Goal: Information Seeking & Learning: Check status

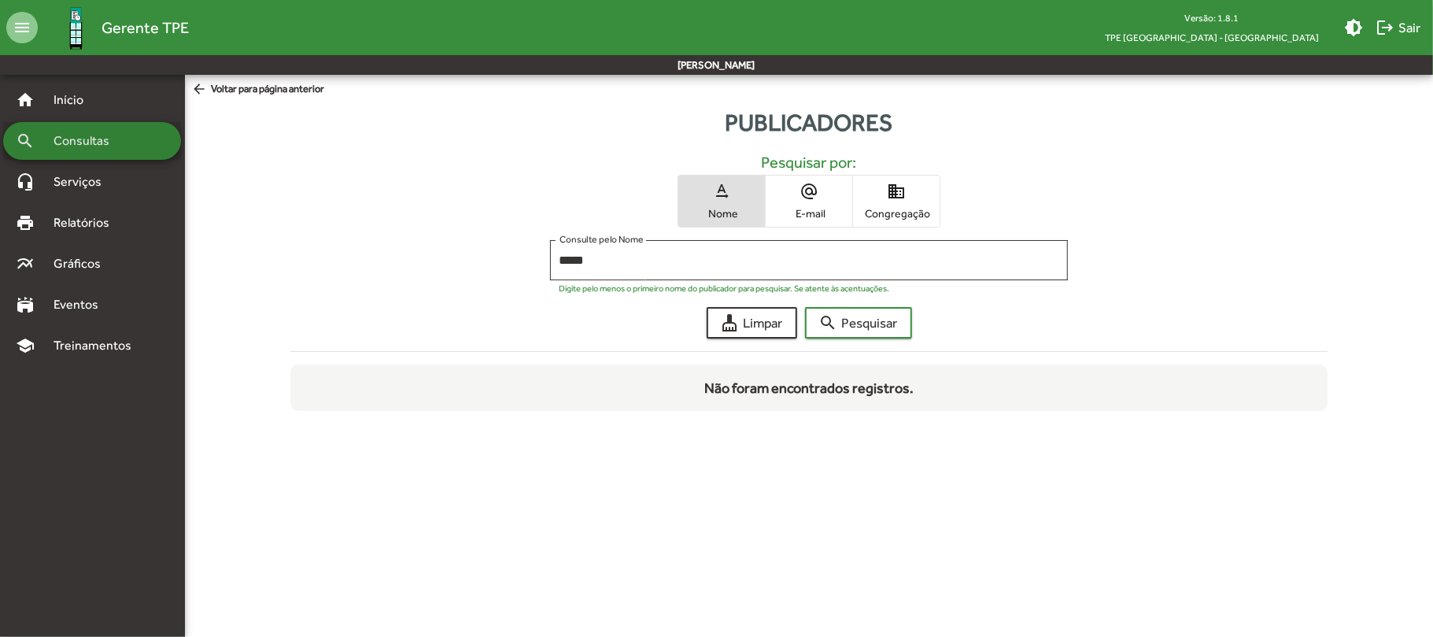
click at [112, 137] on span "Consultas" at bounding box center [87, 140] width 86 height 19
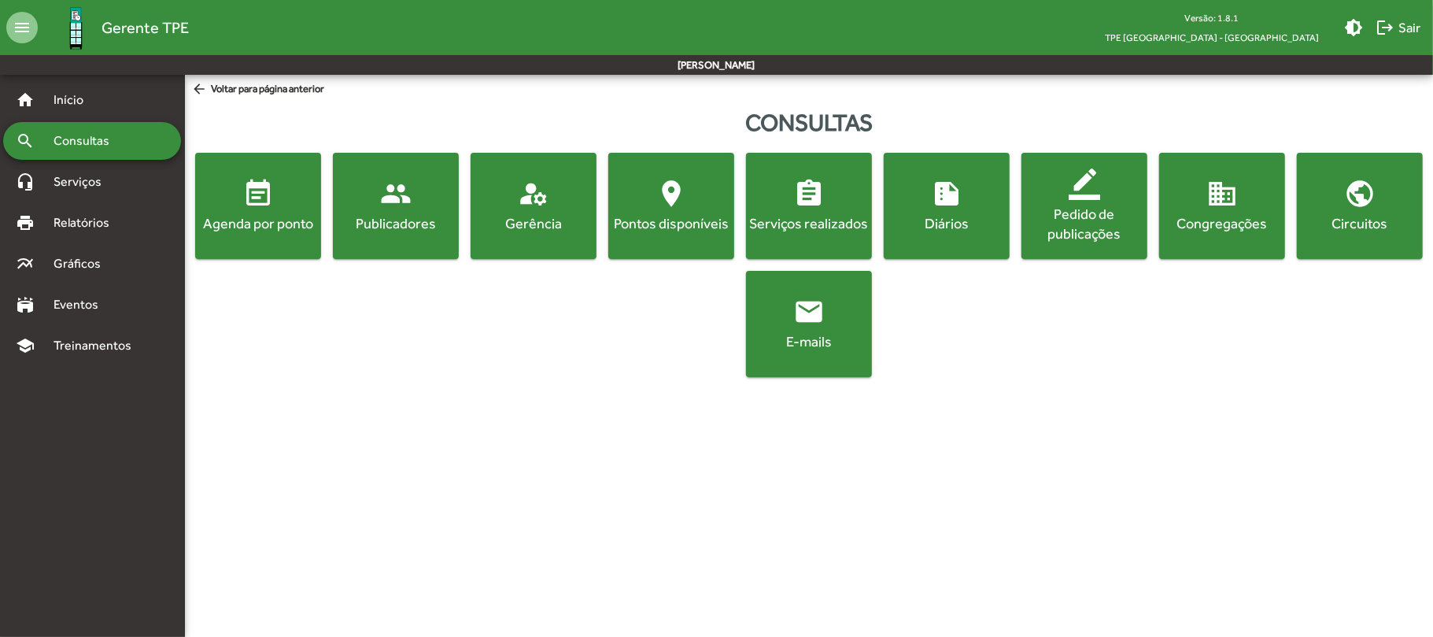
click at [305, 202] on span "event_note Agenda por ponto" at bounding box center [258, 205] width 120 height 55
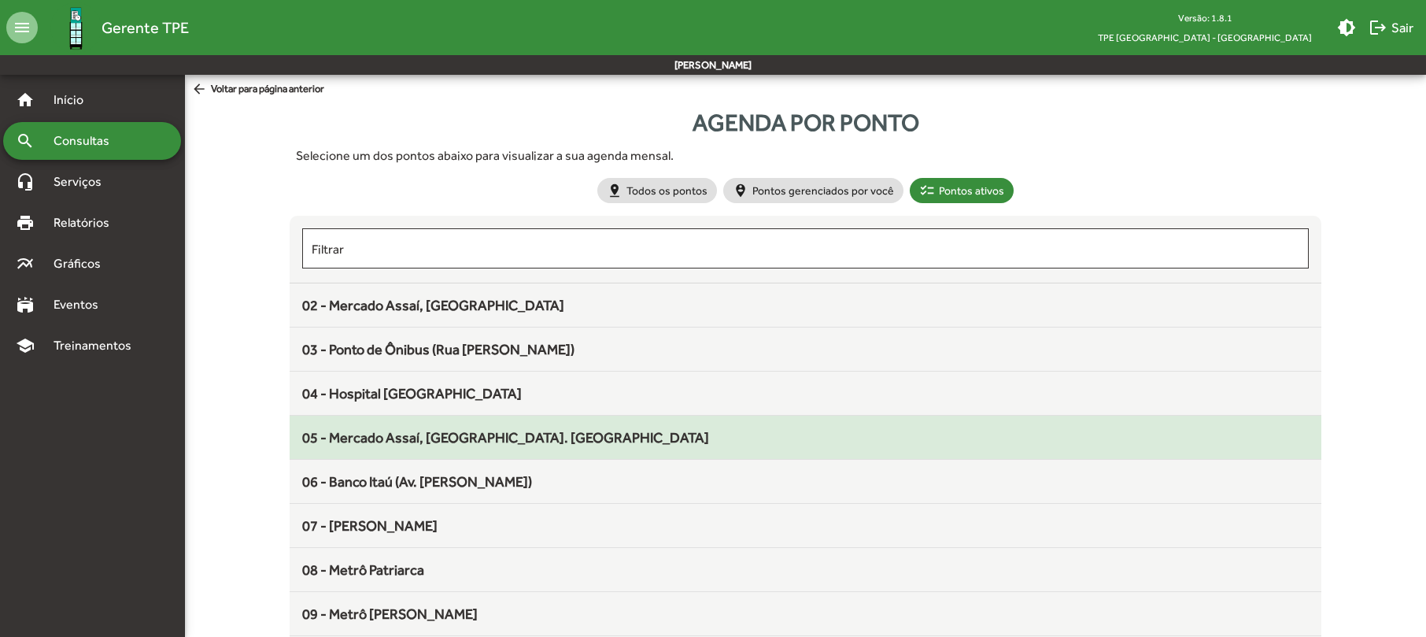
scroll to position [105, 0]
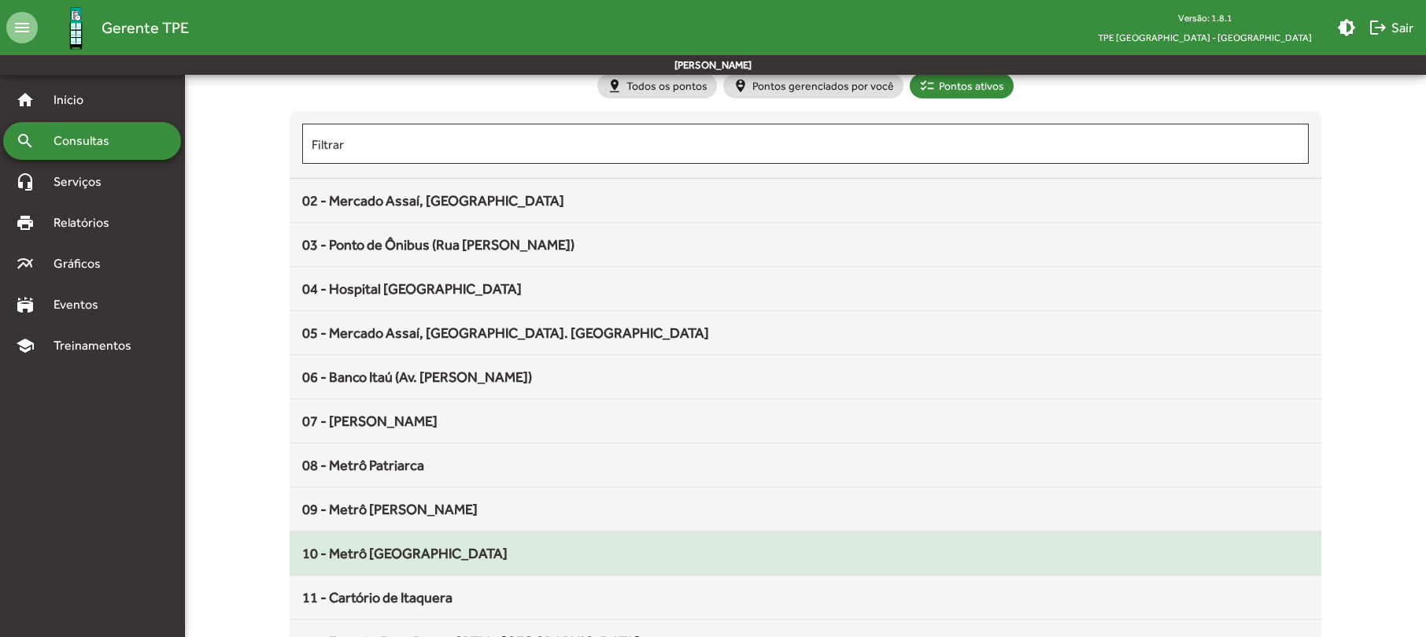
click at [423, 552] on span "10 - Metrô [GEOGRAPHIC_DATA]" at bounding box center [404, 552] width 205 height 17
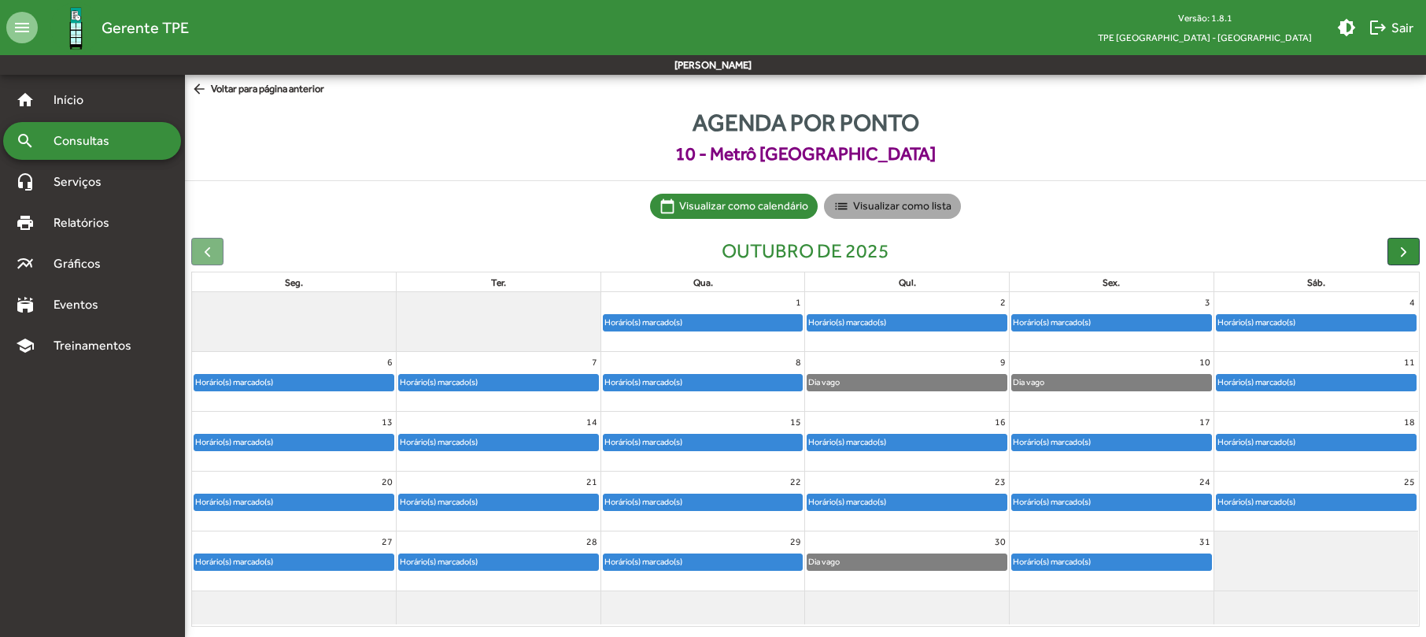
click at [929, 209] on mat-chip "list Visualizar como lista" at bounding box center [892, 206] width 137 height 25
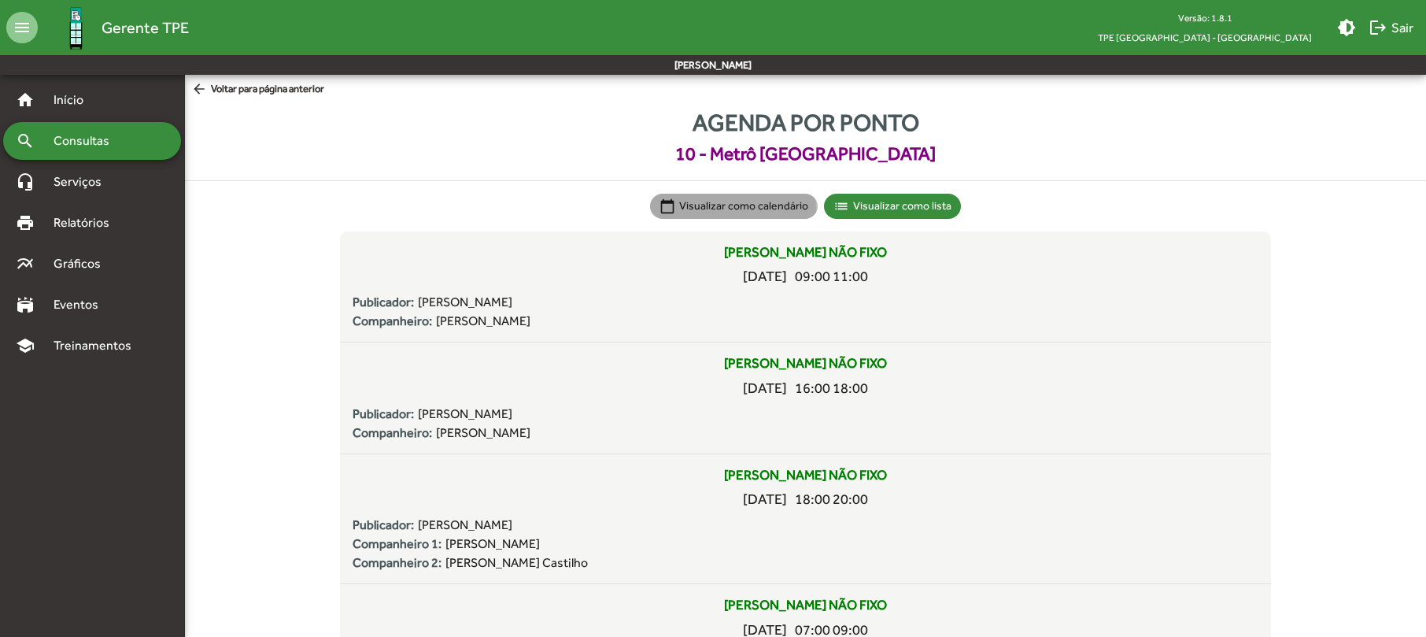
click at [692, 212] on mat-chip "calendar_today Visualizar como calendário" at bounding box center [734, 206] width 168 height 25
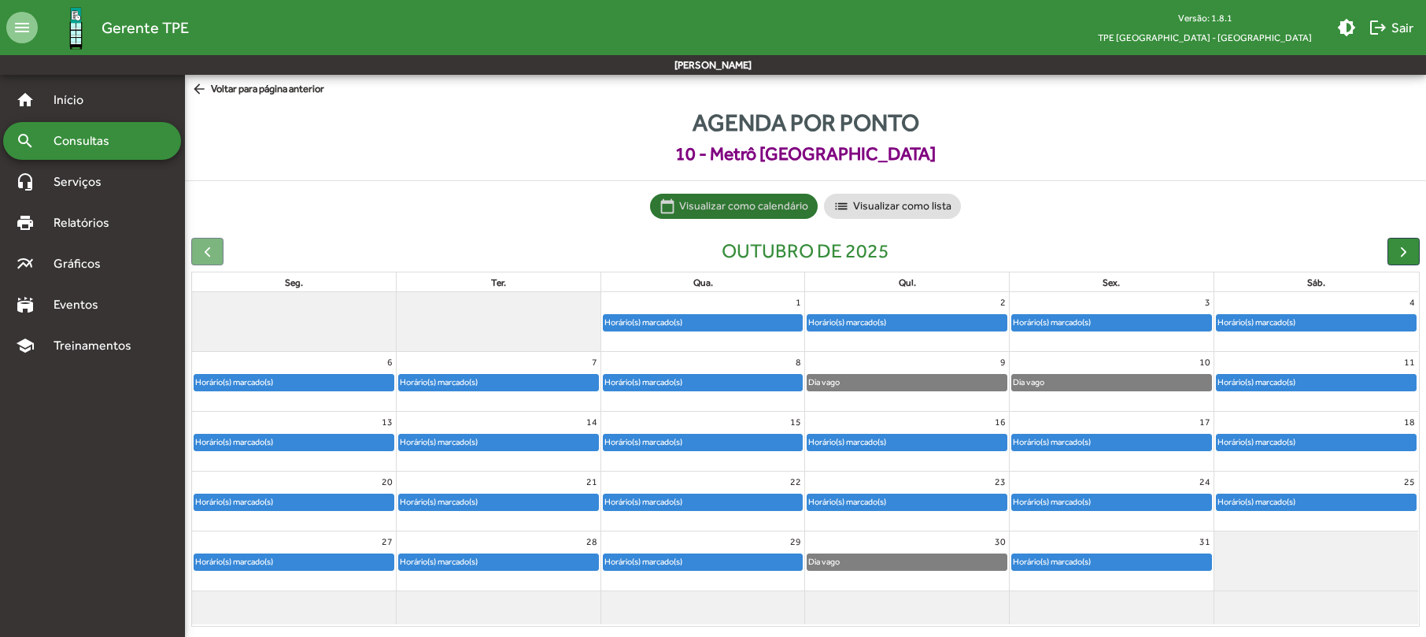
click at [663, 442] on div "Horário(s) marcado(s)" at bounding box center [643, 441] width 79 height 15
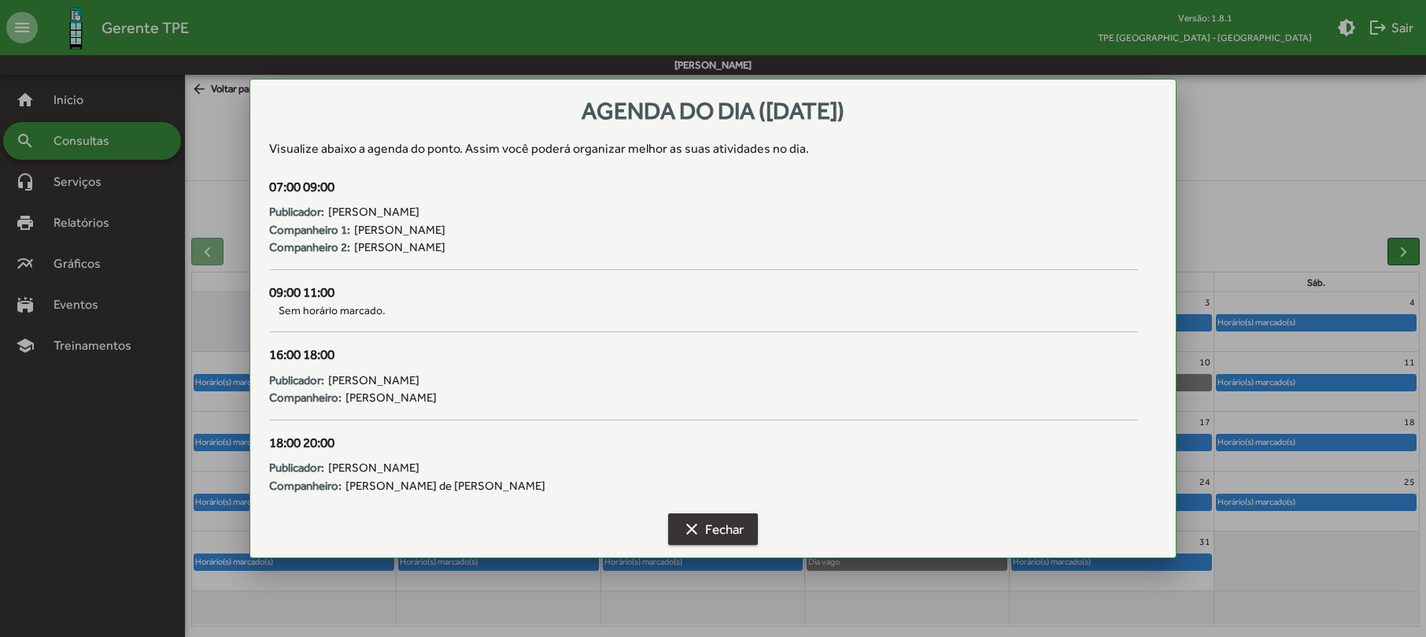
click at [703, 530] on span "clear Fechar" at bounding box center [712, 529] width 61 height 28
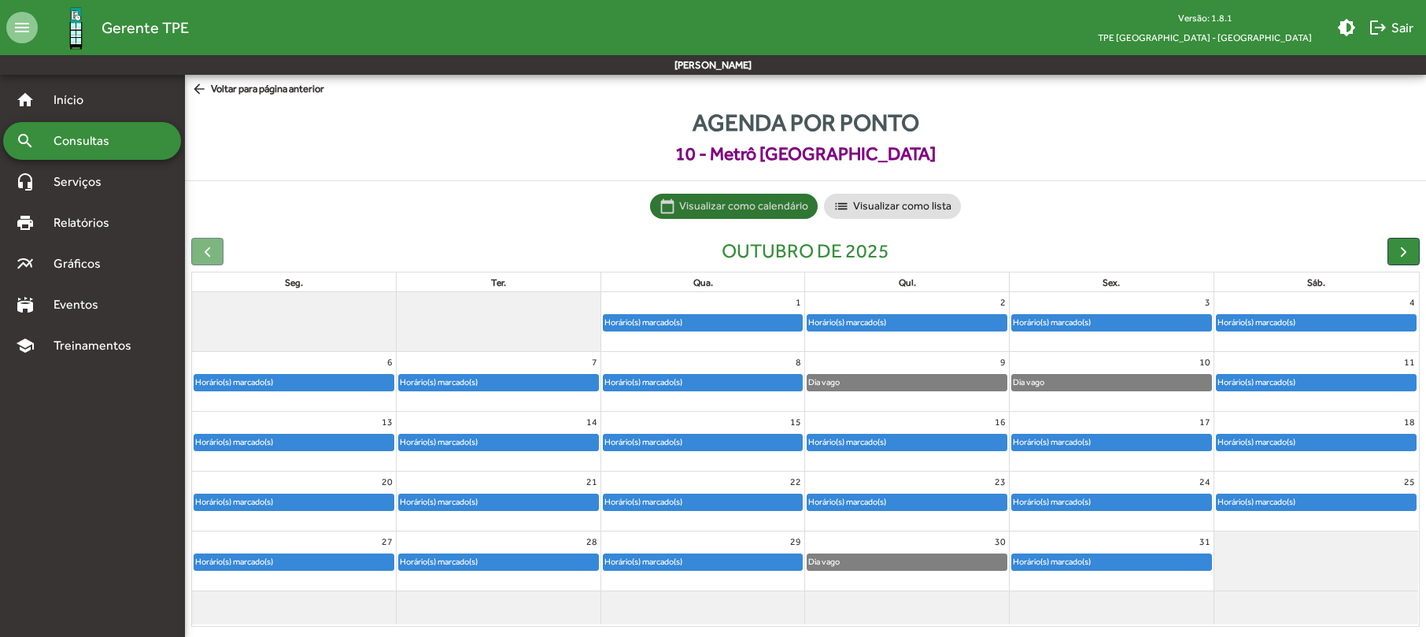
click at [877, 441] on div "Horário(s) marcado(s)" at bounding box center [846, 441] width 79 height 15
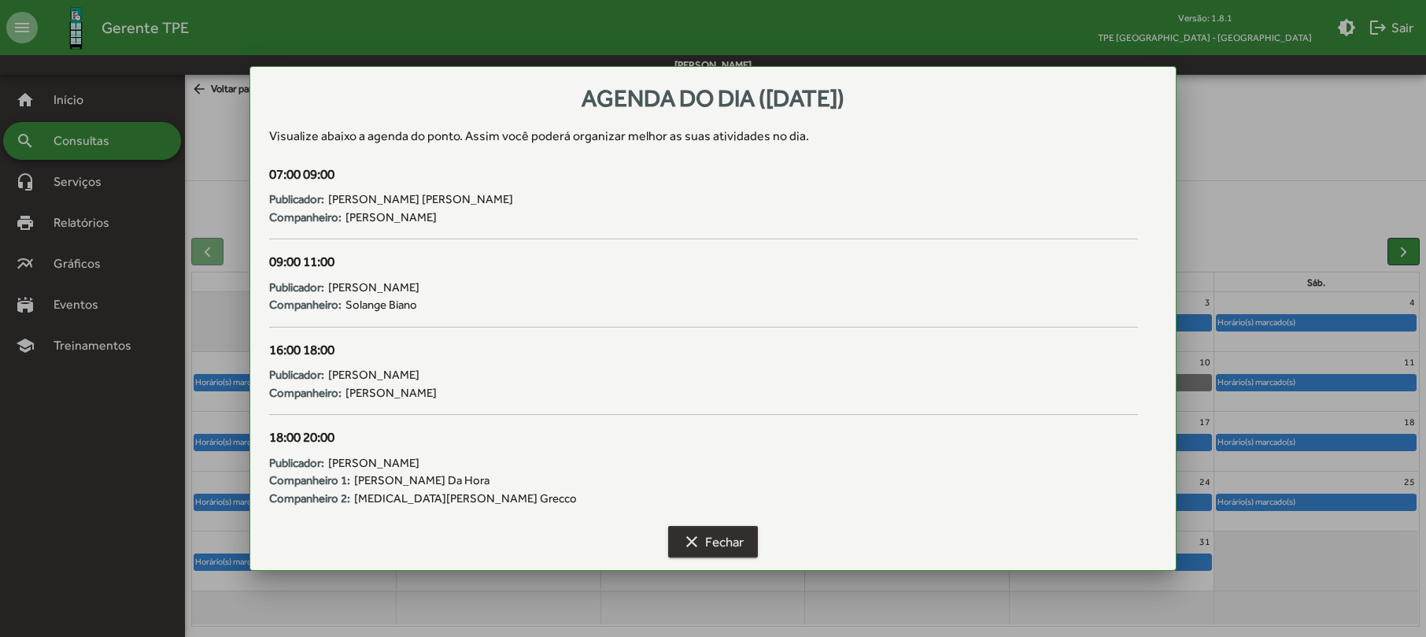
click at [729, 539] on span "clear Fechar" at bounding box center [712, 541] width 61 height 28
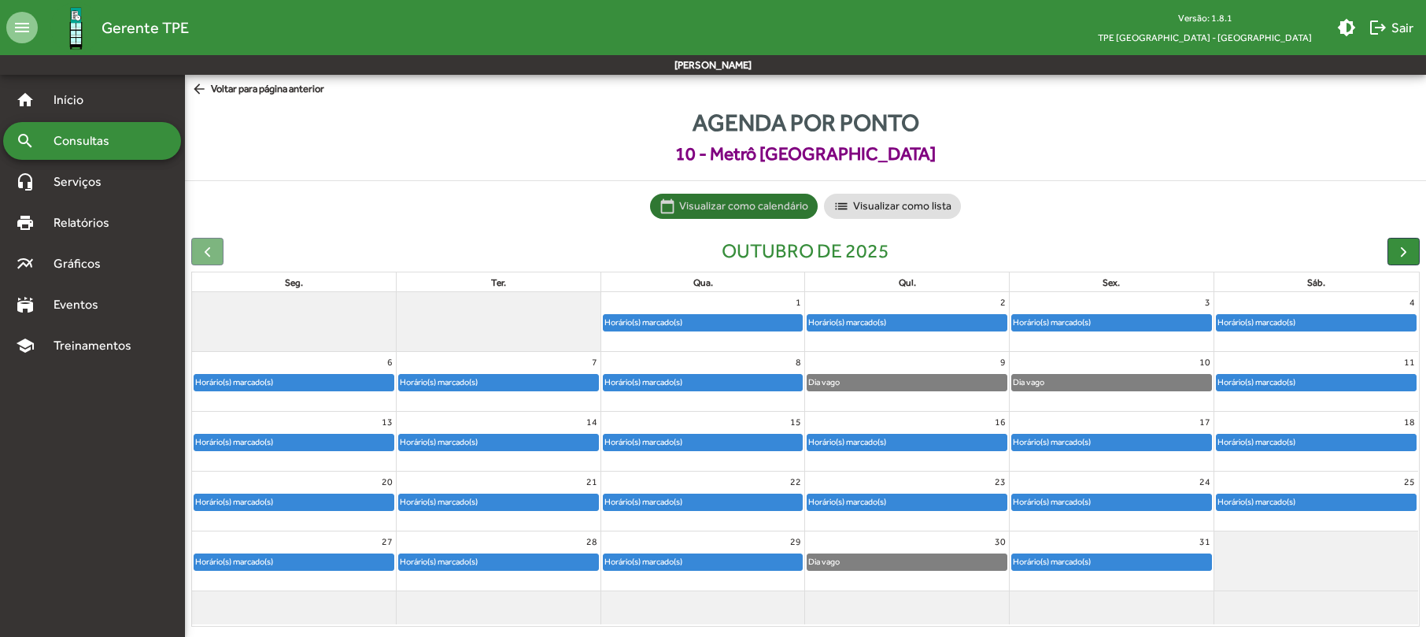
click at [1058, 447] on div "Horário(s) marcado(s)" at bounding box center [1051, 441] width 79 height 15
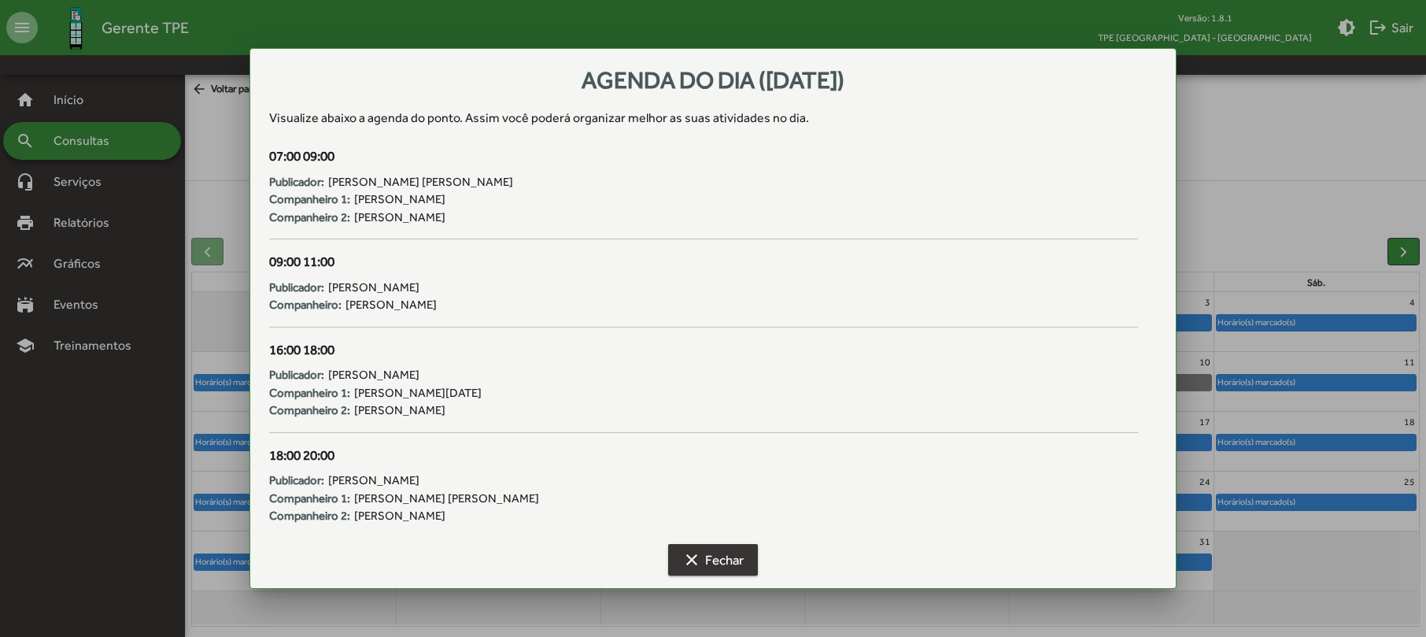
click at [751, 552] on button "clear Fechar" at bounding box center [713, 559] width 90 height 31
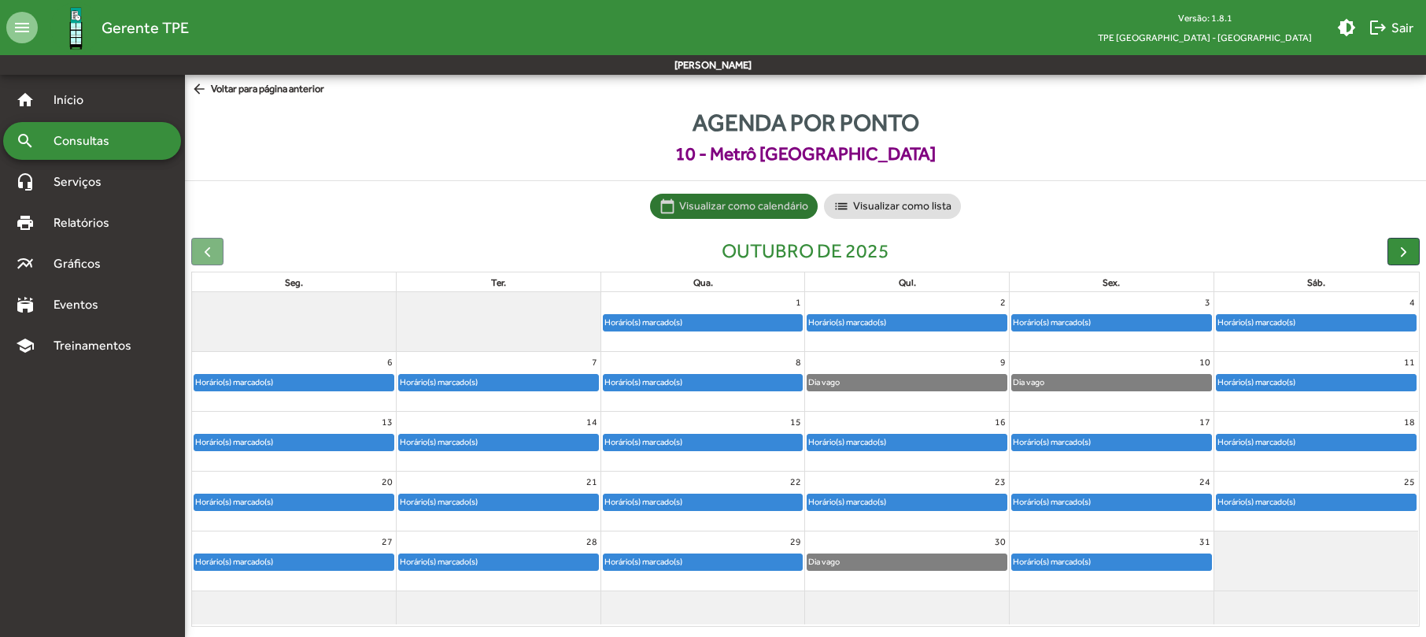
click at [1272, 445] on div "Horário(s) marcado(s)" at bounding box center [1255, 441] width 79 height 15
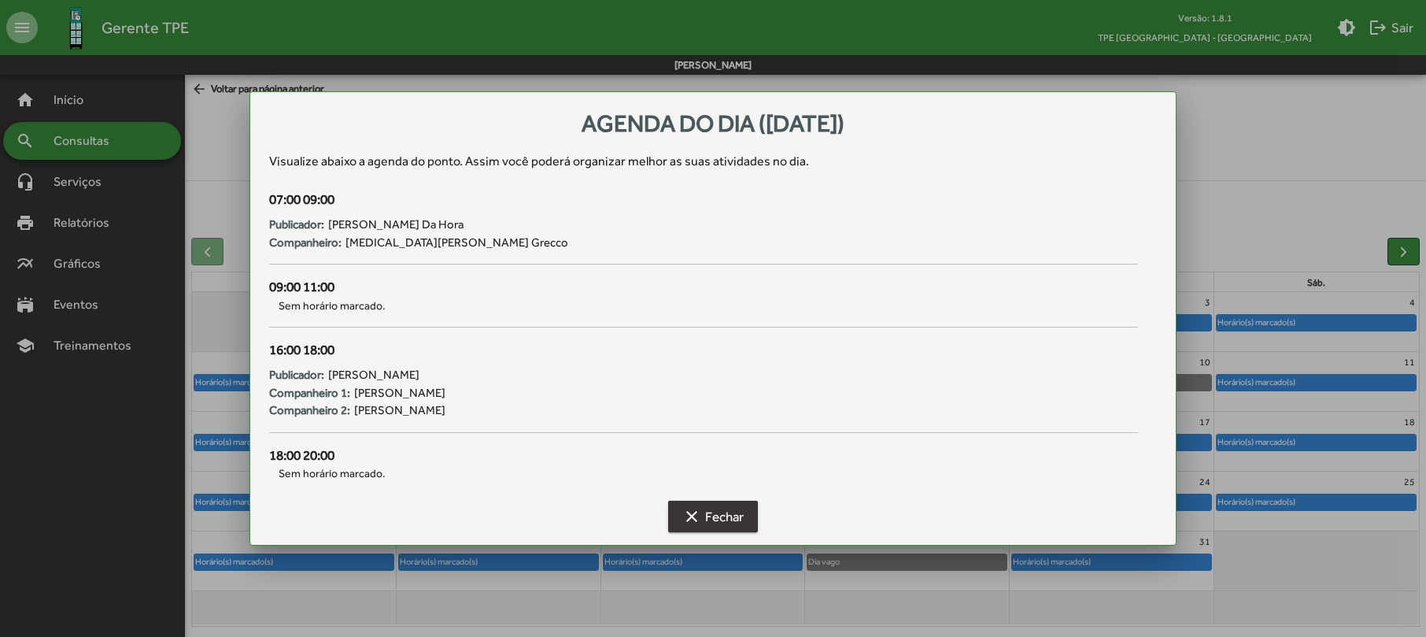
click at [708, 515] on span "clear Fechar" at bounding box center [712, 516] width 61 height 28
